Goal: Browse casually: Explore the website without a specific task or goal

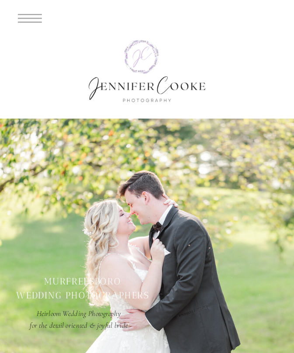
click at [147, 18] on div at bounding box center [150, 18] width 301 height 37
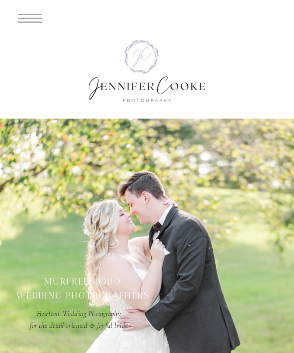
click at [147, 18] on div at bounding box center [150, 18] width 301 height 37
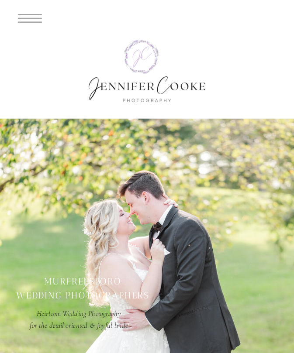
click at [147, 18] on div at bounding box center [150, 18] width 301 height 37
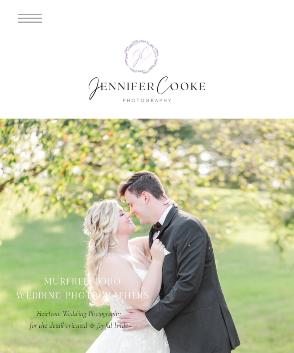
click at [147, 18] on div at bounding box center [150, 18] width 301 height 37
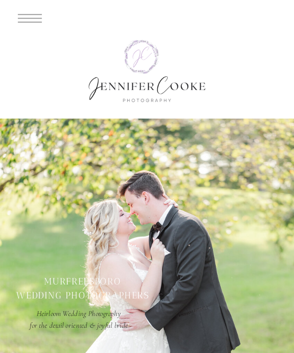
click at [147, 18] on div at bounding box center [150, 18] width 301 height 37
